Goal: Information Seeking & Learning: Learn about a topic

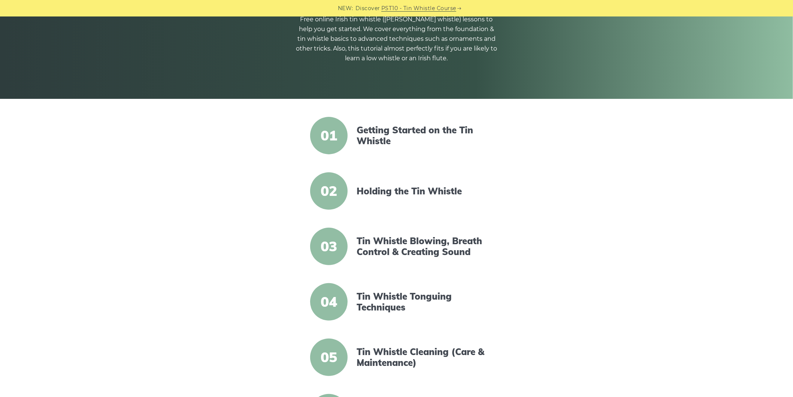
scroll to position [57, 0]
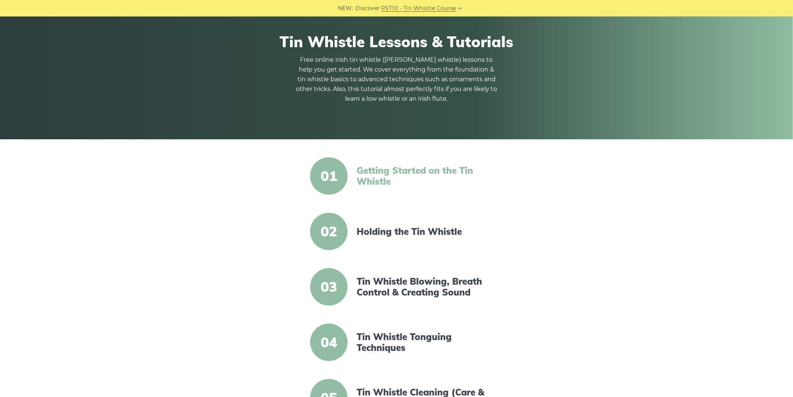
click at [391, 178] on link "Getting Started on the Tin Whistle" at bounding box center [421, 176] width 129 height 22
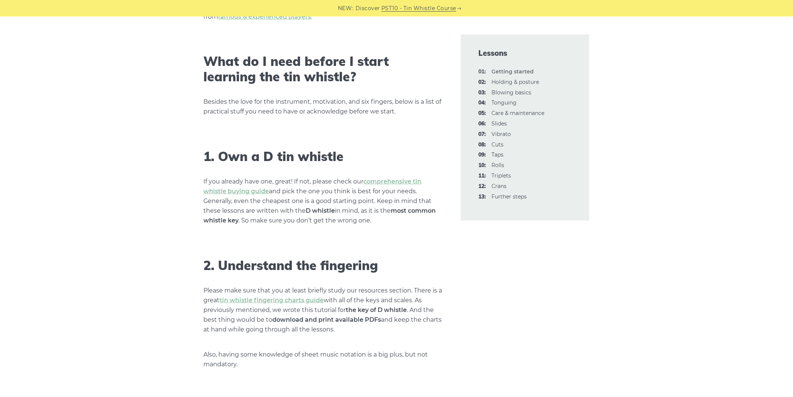
scroll to position [375, 0]
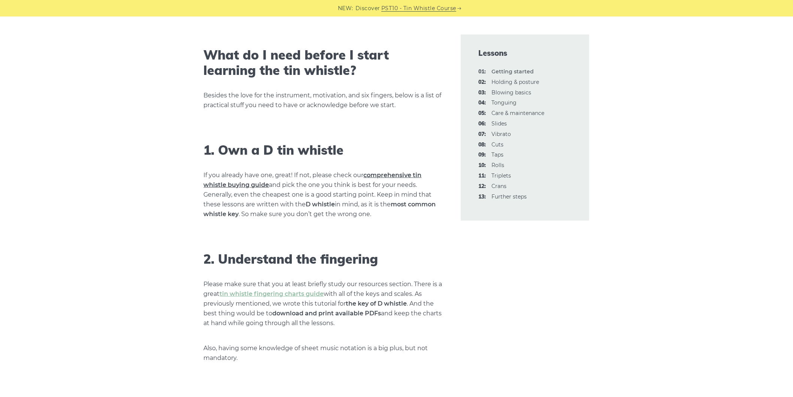
click at [402, 178] on link "comprehensive tin whistle buying guide" at bounding box center [313, 180] width 218 height 17
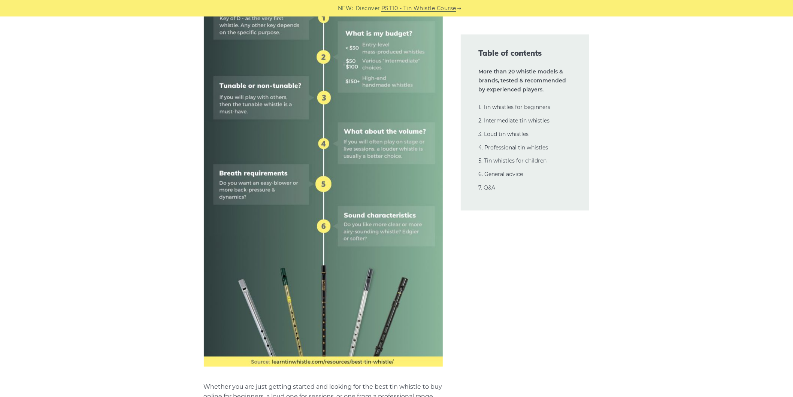
scroll to position [450, 0]
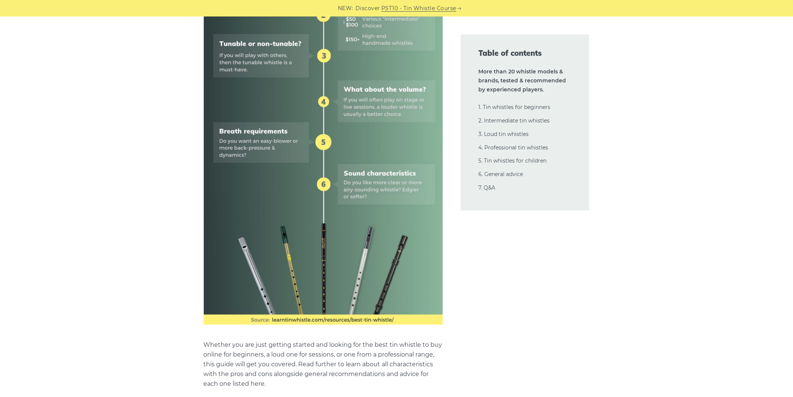
click at [371, 181] on img at bounding box center [323, 86] width 239 height 478
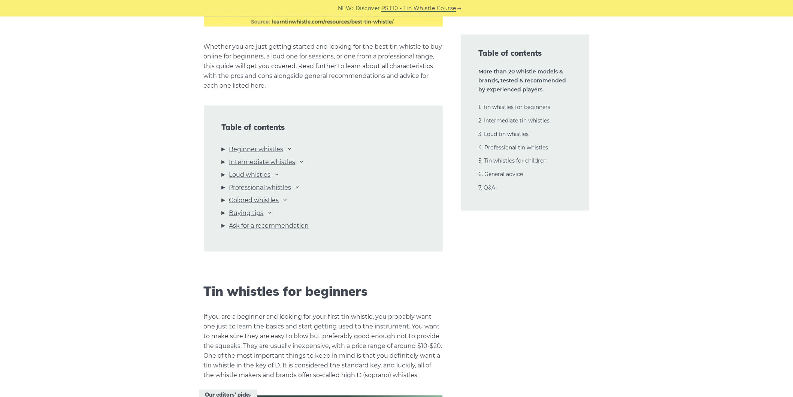
scroll to position [750, 0]
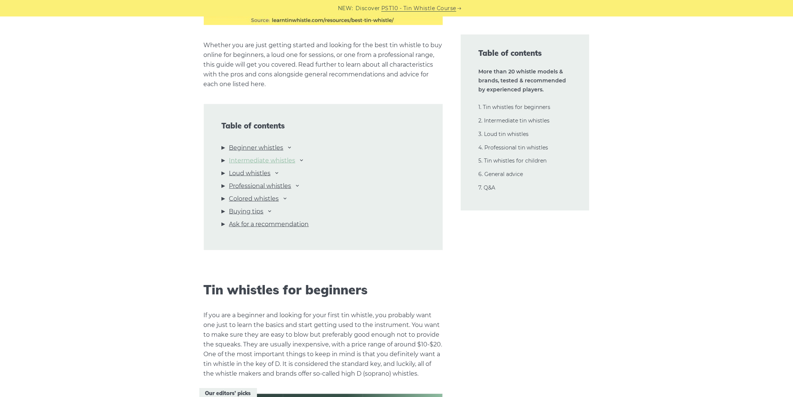
click at [256, 159] on link "Intermediate whistles" at bounding box center [262, 161] width 66 height 10
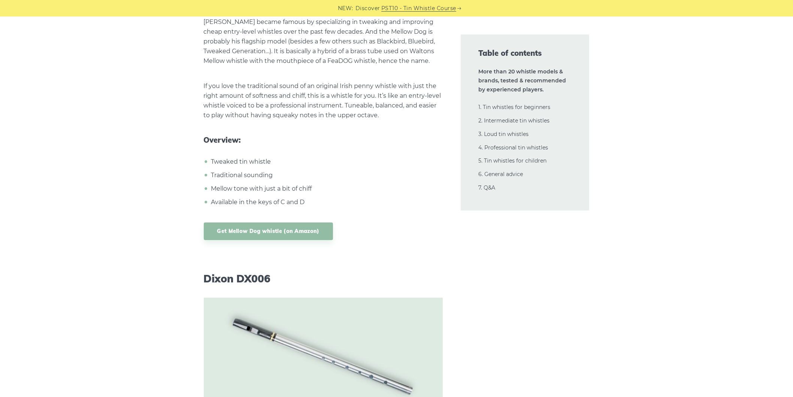
scroll to position [7113, 0]
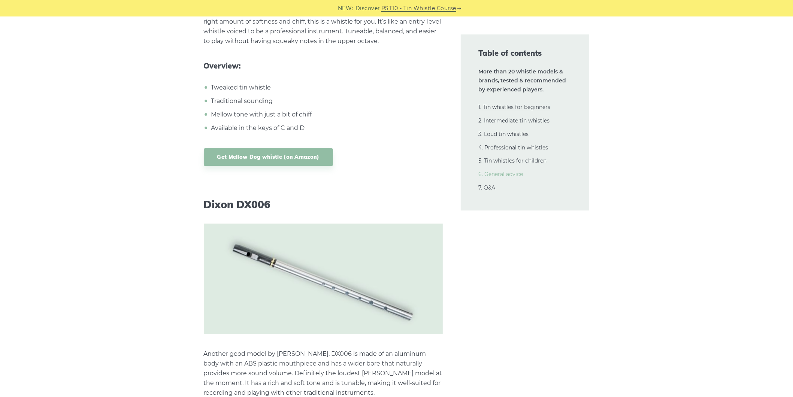
click at [506, 176] on link "6. General advice" at bounding box center [501, 174] width 45 height 7
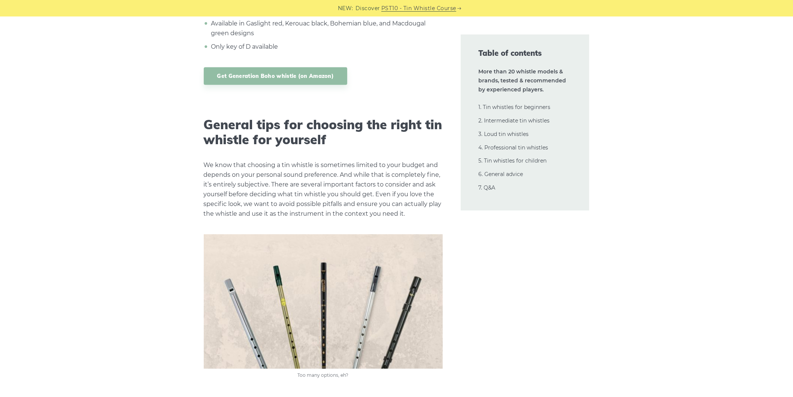
scroll to position [15500, 0]
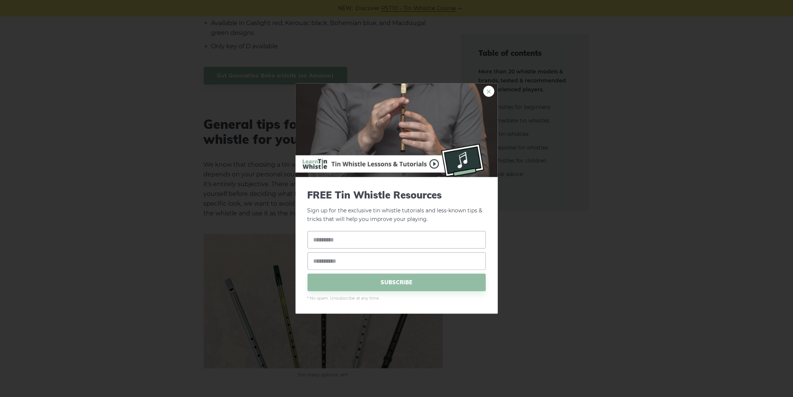
click at [490, 88] on link "×" at bounding box center [488, 91] width 11 height 11
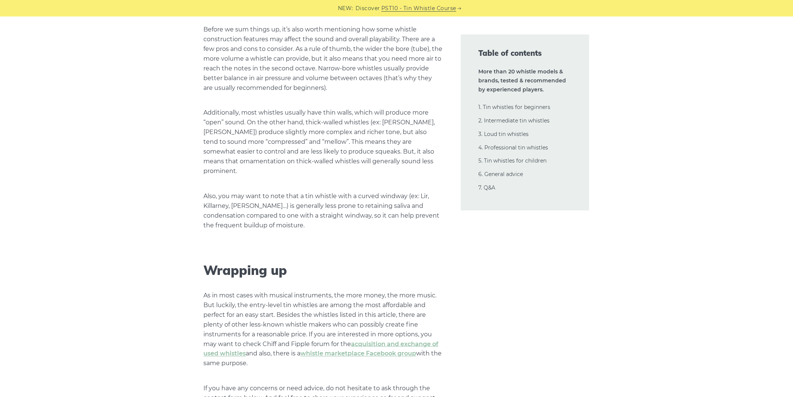
scroll to position [17486, 0]
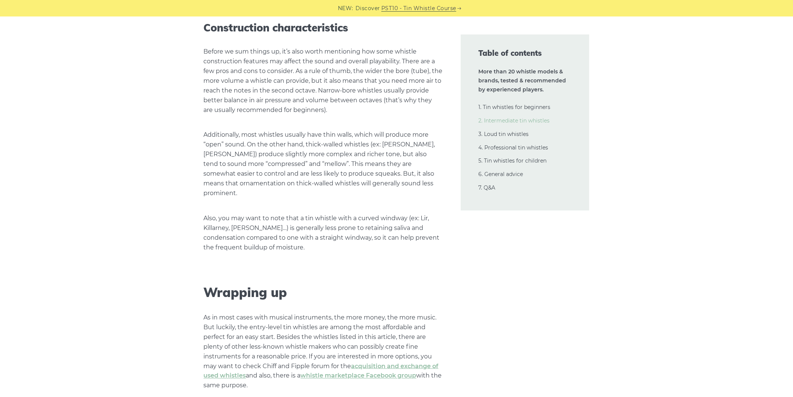
click at [498, 121] on link "2. Intermediate tin whistles" at bounding box center [514, 120] width 71 height 7
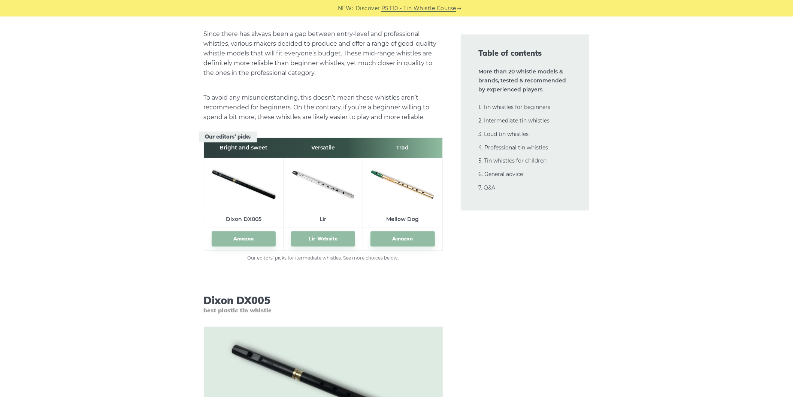
scroll to position [4152, 0]
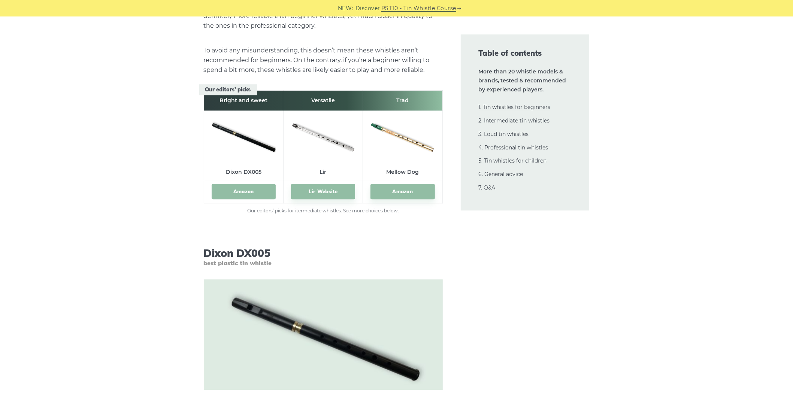
click at [255, 190] on link "Amazon" at bounding box center [244, 191] width 64 height 15
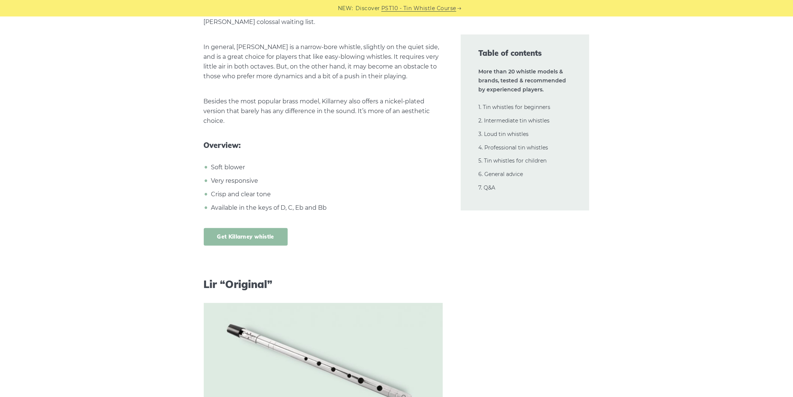
scroll to position [4977, 0]
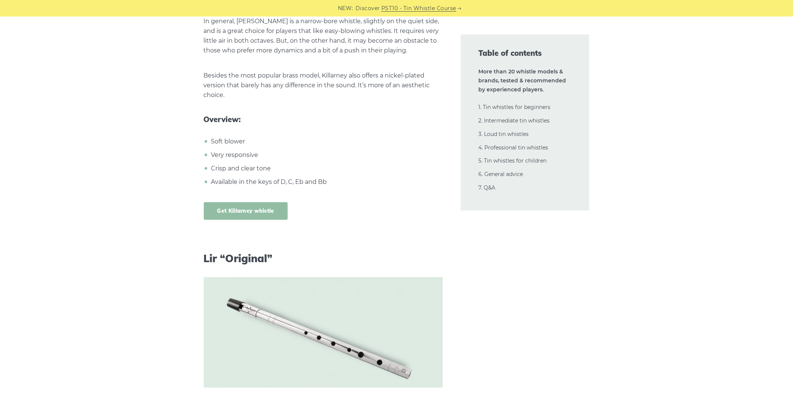
click at [238, 202] on link "Get Killarney whistle" at bounding box center [246, 211] width 84 height 18
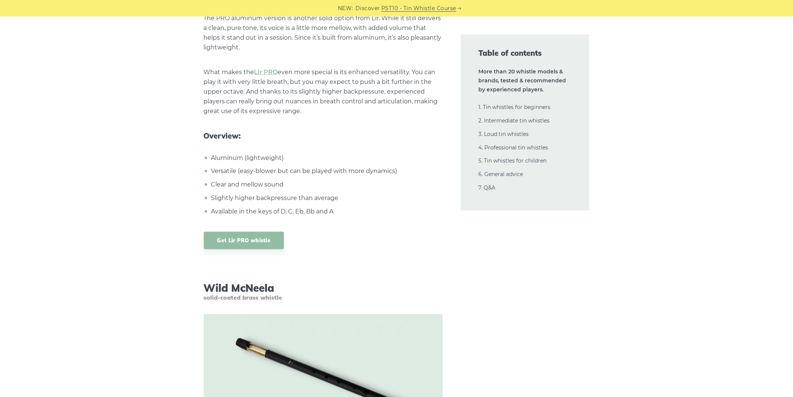
scroll to position [5801, 0]
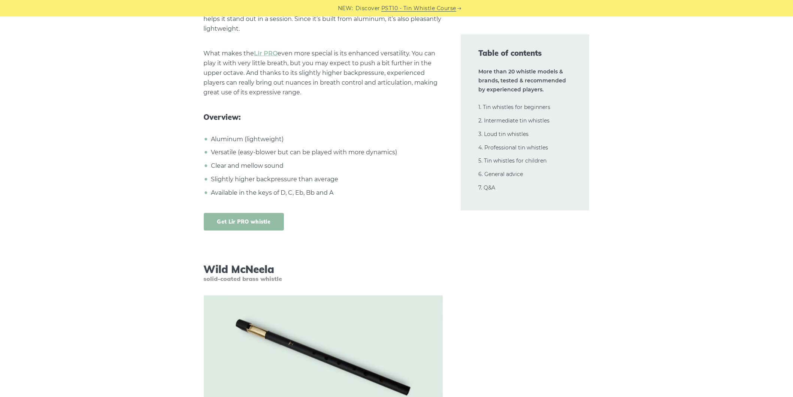
click at [232, 213] on link "Get Lir PRO whistle" at bounding box center [244, 222] width 81 height 18
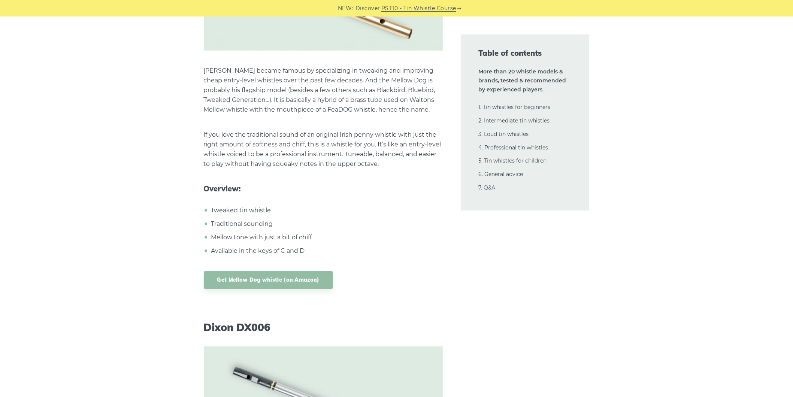
scroll to position [7001, 0]
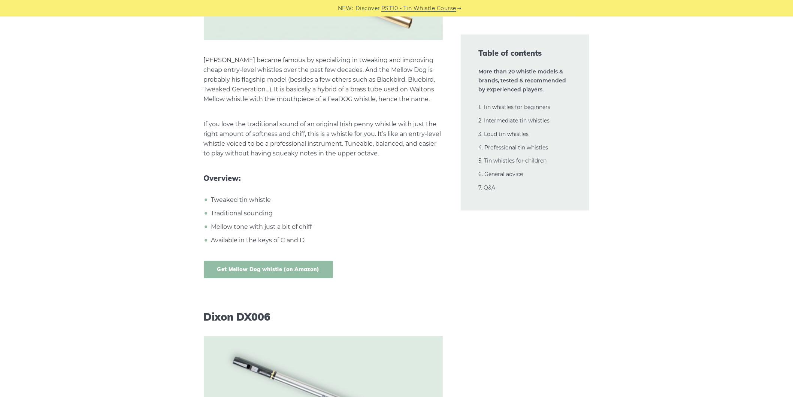
click at [251, 261] on link "Get Mellow Dog whistle (on Amazon)" at bounding box center [268, 270] width 129 height 18
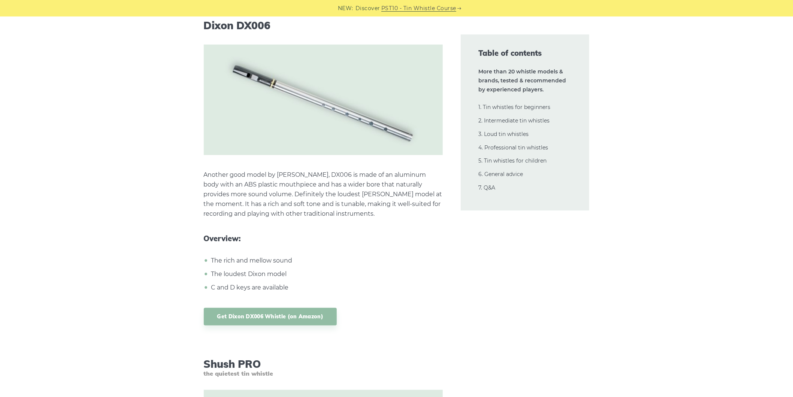
scroll to position [7300, 0]
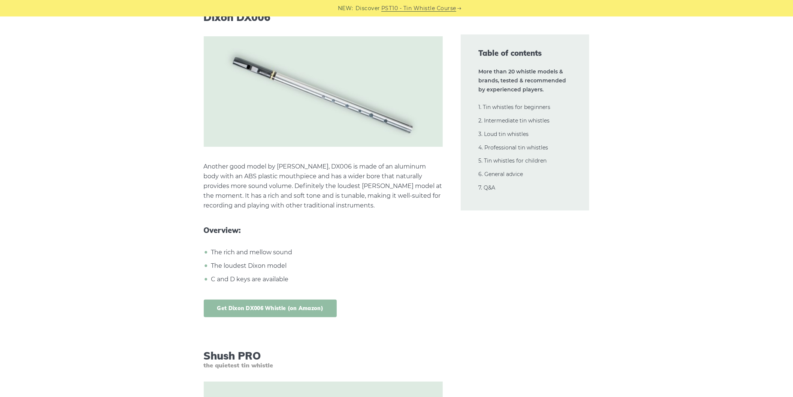
click at [241, 300] on link "Get Dixon DX006 Whistle (on Amazon)" at bounding box center [270, 309] width 133 height 18
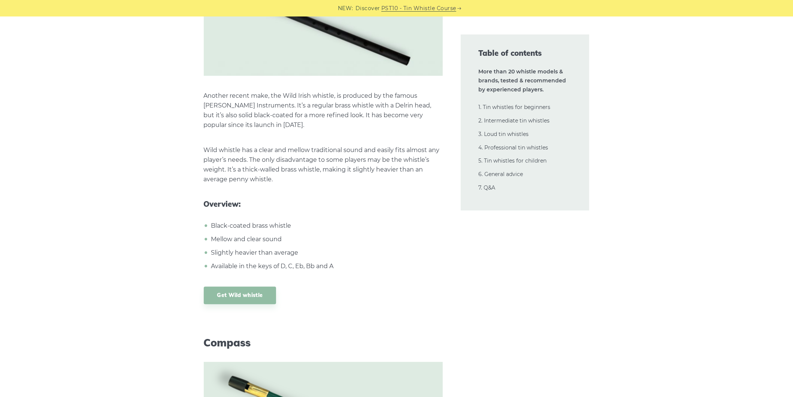
scroll to position [6139, 0]
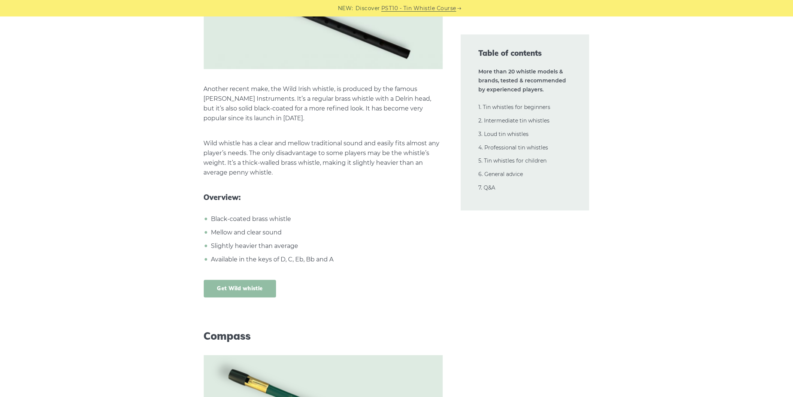
click at [237, 280] on link "Get Wild whistle" at bounding box center [240, 289] width 73 height 18
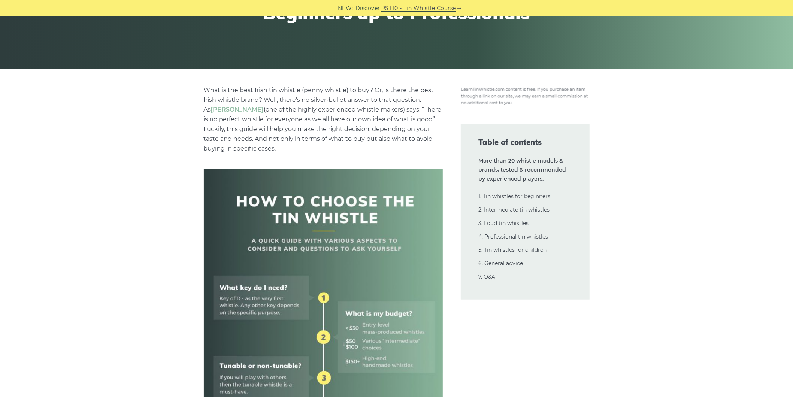
scroll to position [0, 0]
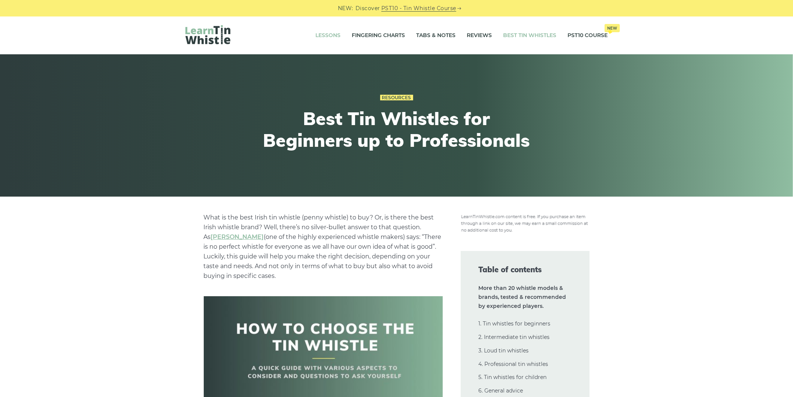
click at [325, 36] on link "Lessons" at bounding box center [328, 35] width 25 height 19
